Goal: Information Seeking & Learning: Find specific fact

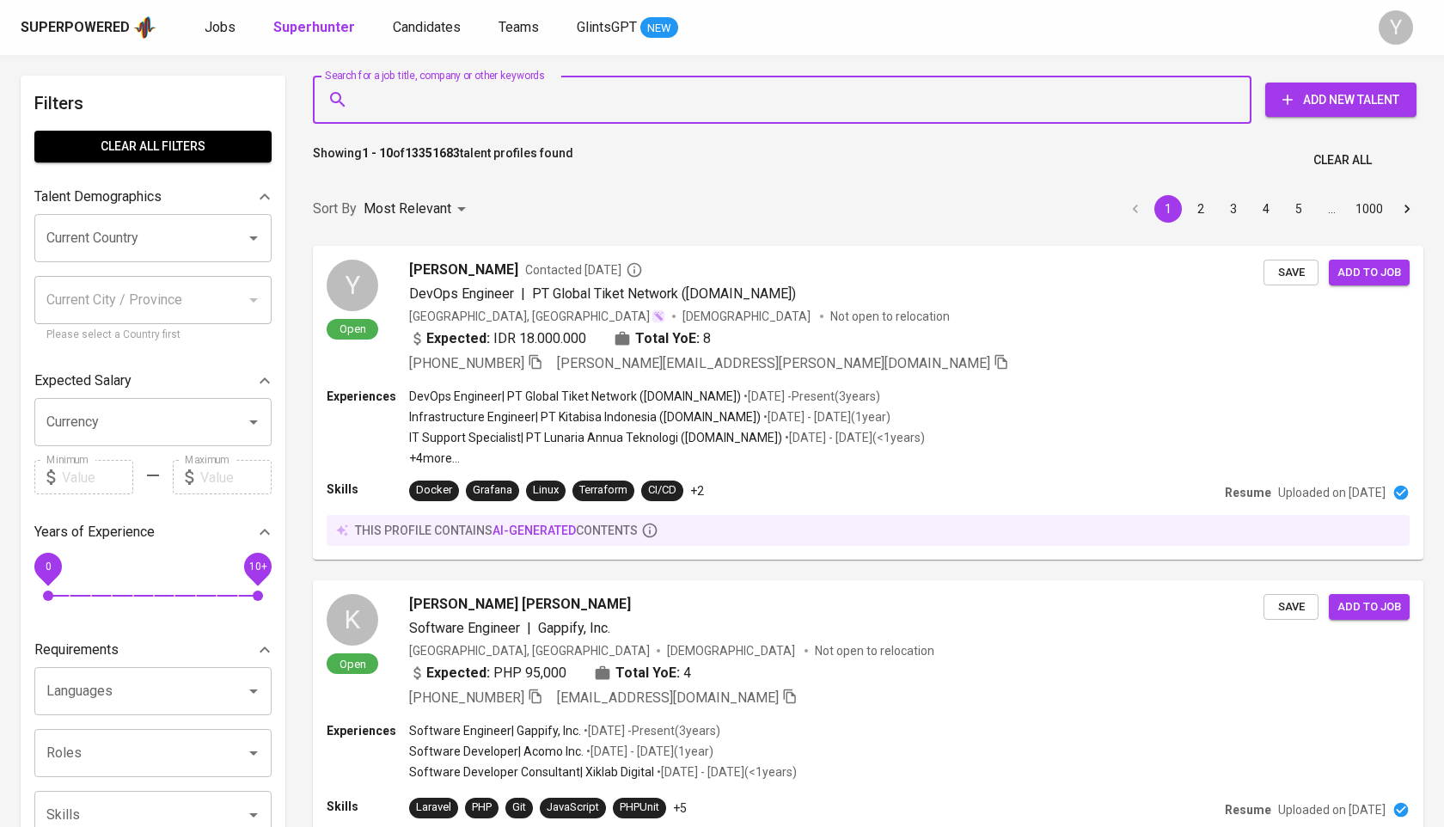
type input "[EMAIL_ADDRESS][DOMAIN_NAME]"
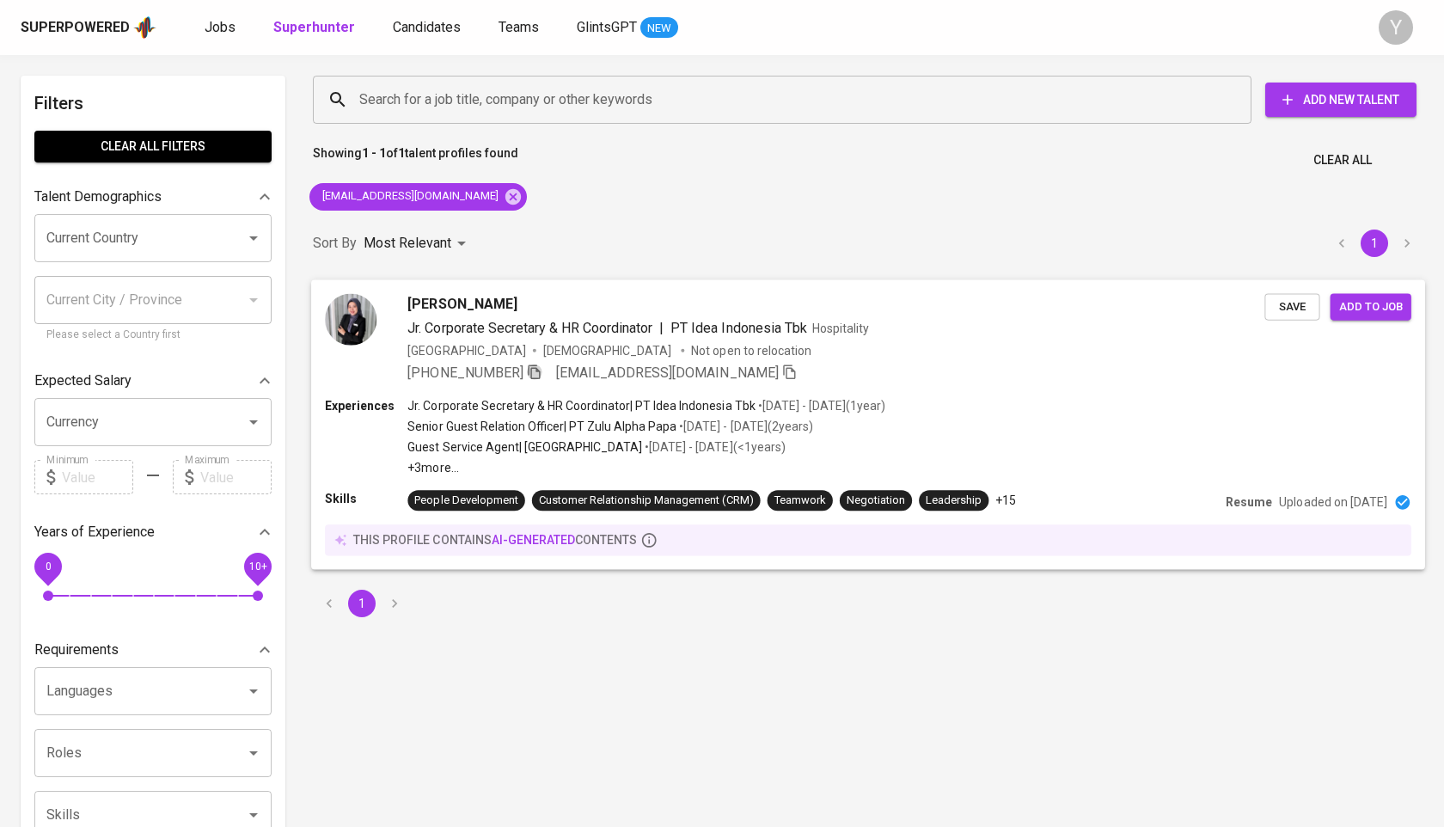
click at [540, 364] on icon "button" at bounding box center [534, 371] width 12 height 15
click at [502, 201] on div "[EMAIL_ADDRESS][DOMAIN_NAME]" at bounding box center [417, 197] width 217 height 28
click at [504, 193] on icon at bounding box center [513, 196] width 19 height 19
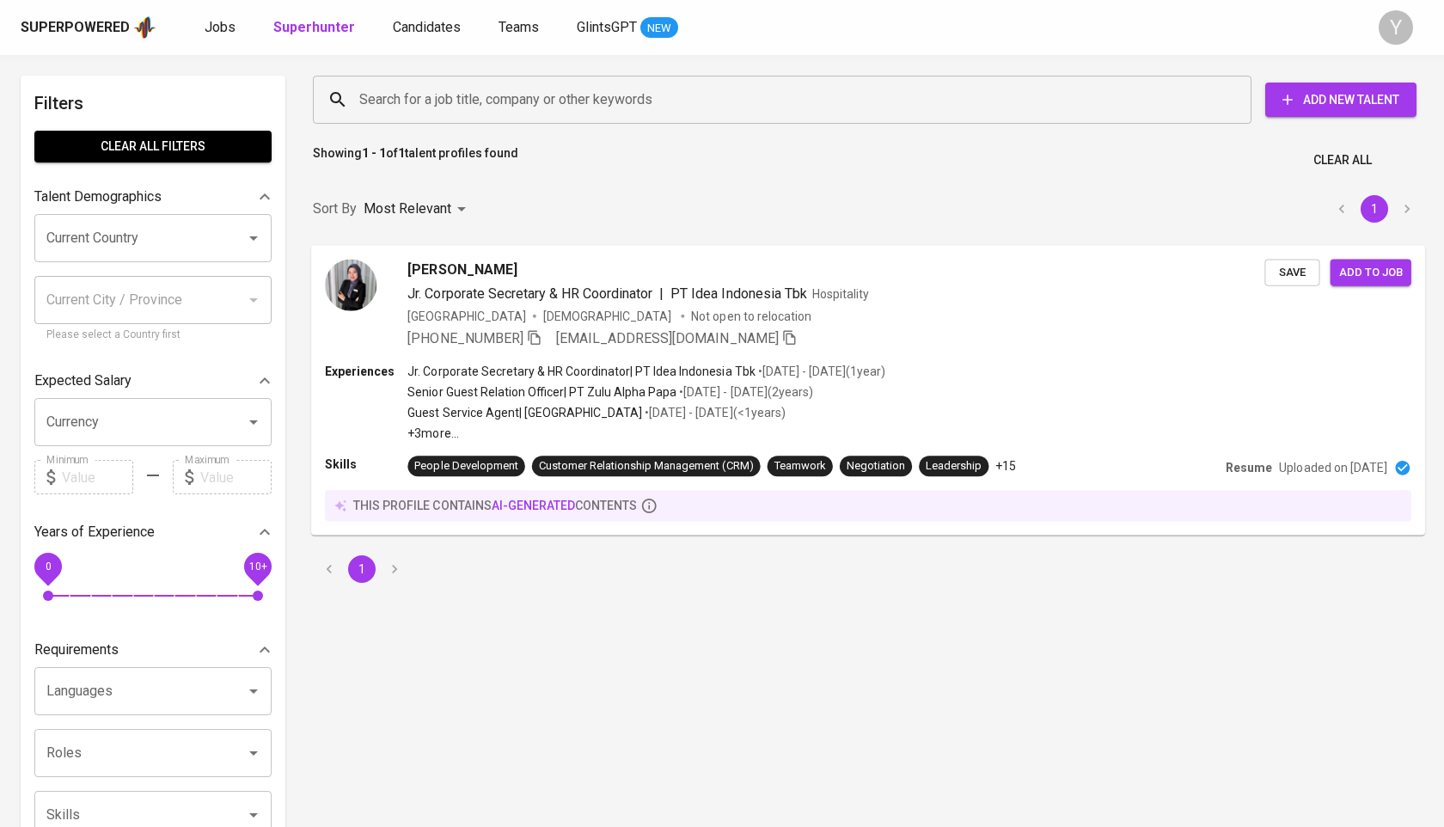
click at [544, 103] on input "Search for a job title, company or other keywords" at bounding box center [786, 99] width 863 height 33
paste input "[EMAIL_ADDRESS][DOMAIN_NAME]"
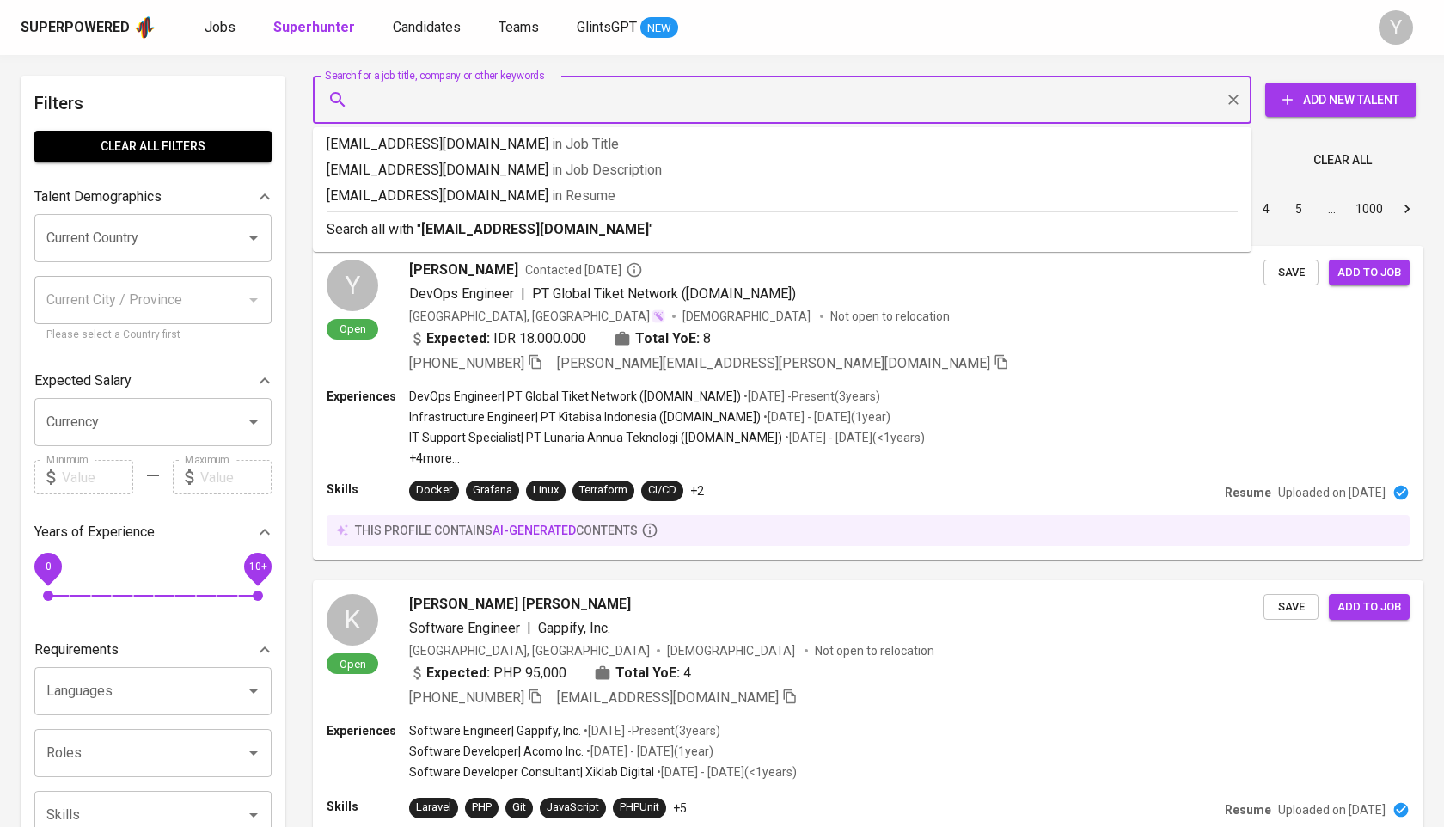
type input "[EMAIL_ADDRESS][DOMAIN_NAME]"
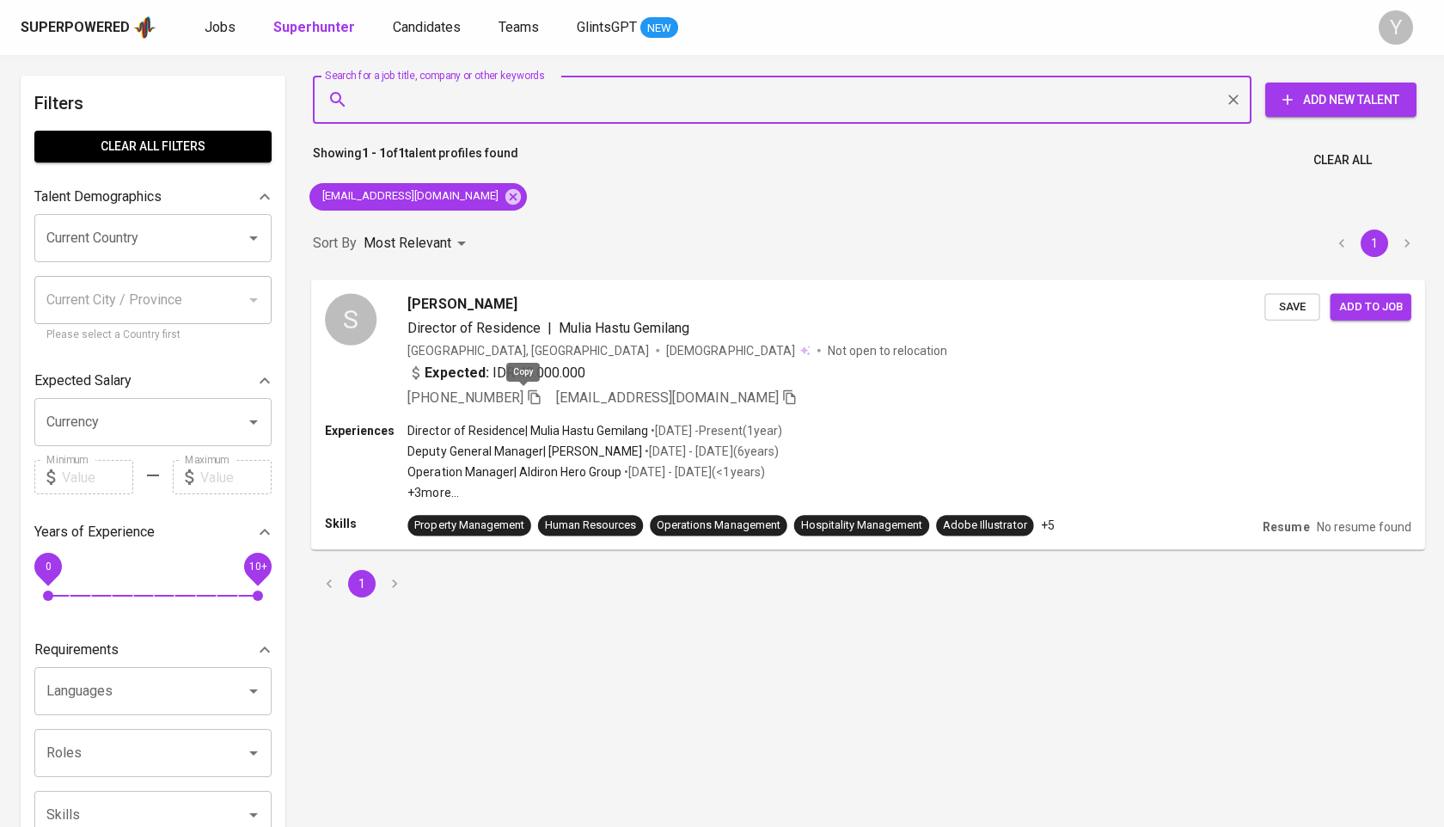
click at [527, 399] on icon "button" at bounding box center [534, 396] width 15 height 15
